Goal: Task Accomplishment & Management: Manage account settings

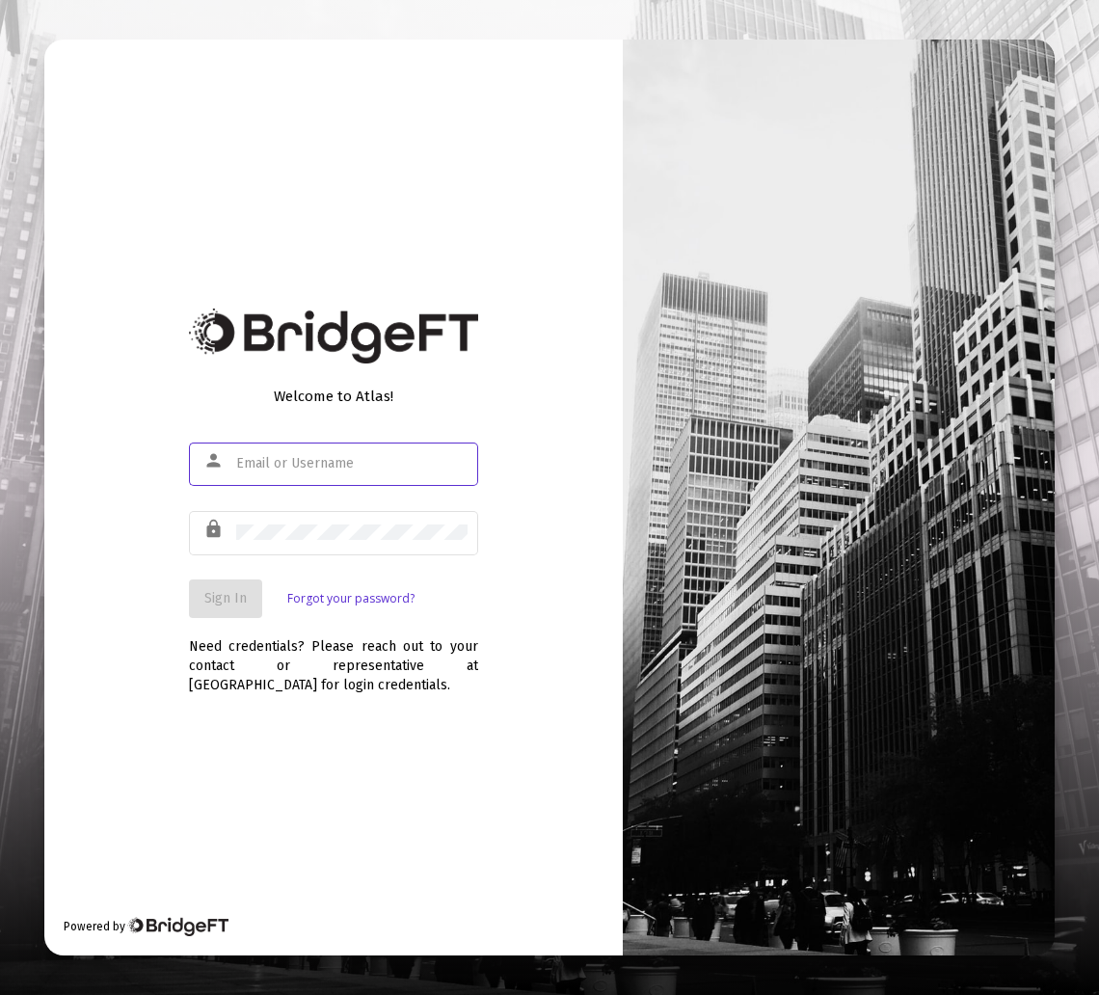
type input "bbernsteinmd@gmail.com"
click at [298, 472] on div at bounding box center [351, 463] width 231 height 47
type input "bbernsteinmd@gmail.com"
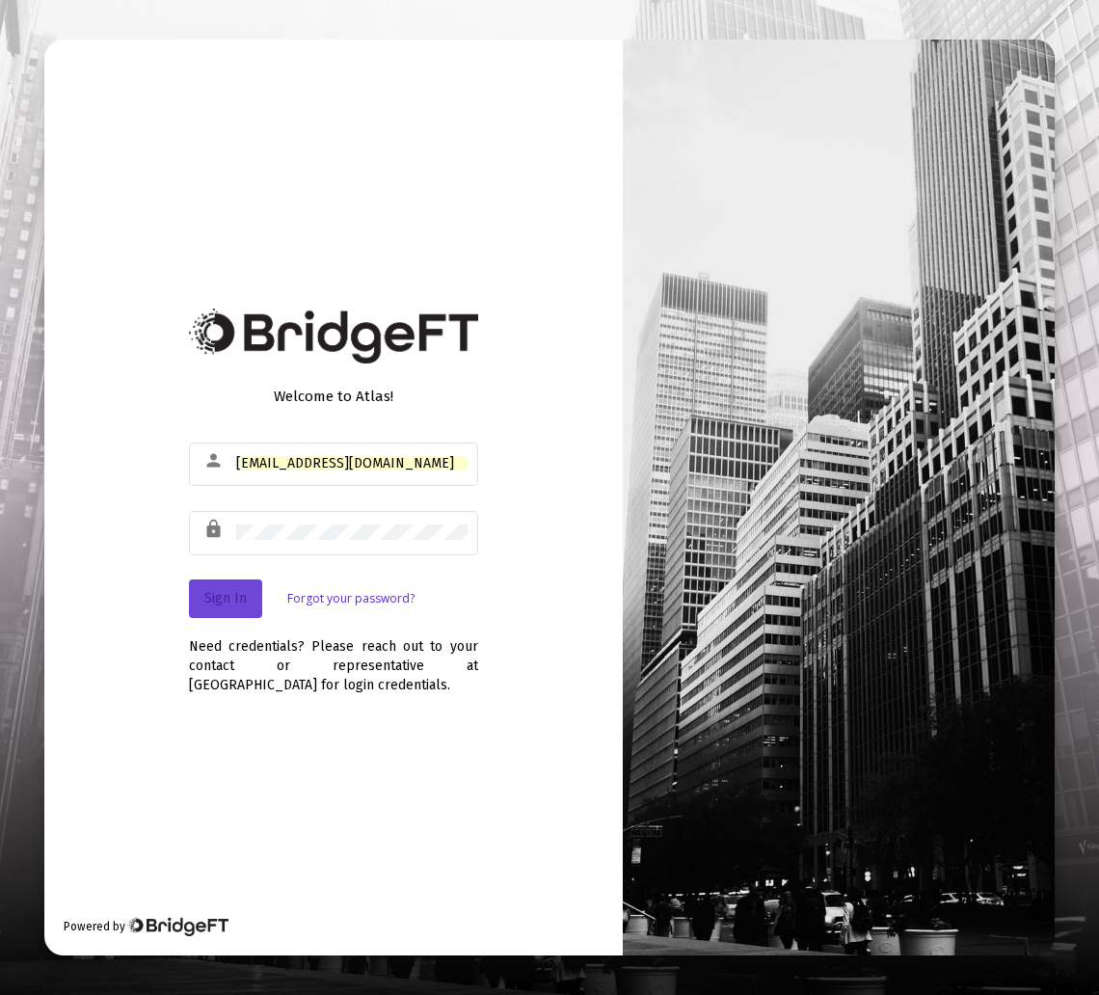
click at [238, 592] on span "Sign In" at bounding box center [225, 598] width 42 height 16
